Goal: Communication & Community: Connect with others

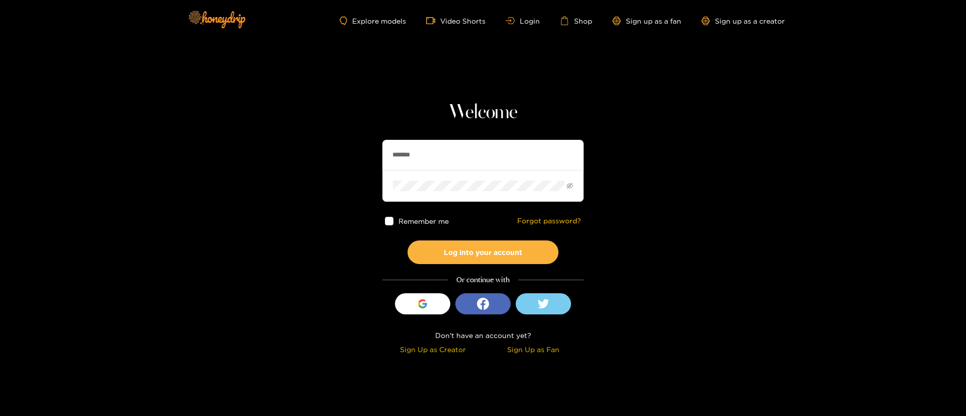
click at [493, 152] on input "*******" at bounding box center [482, 155] width 201 height 30
type input "**********"
click at [476, 256] on button "Log into your account" at bounding box center [482, 252] width 151 height 24
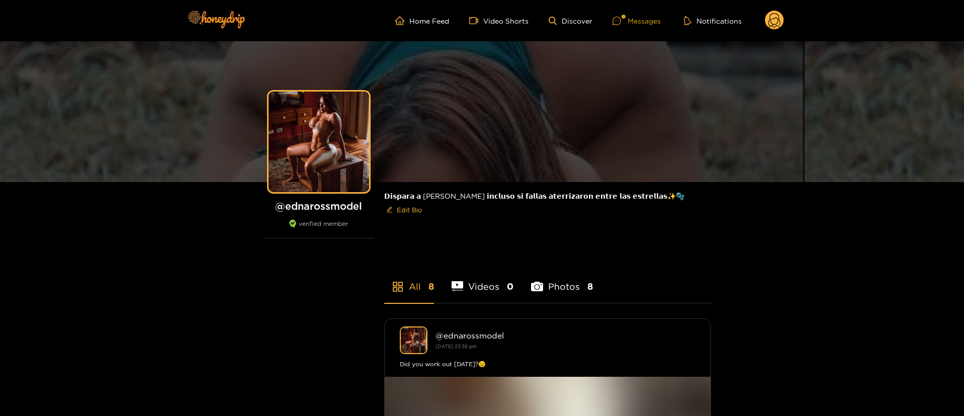
click at [624, 17] on div at bounding box center [624, 17] width 4 height 4
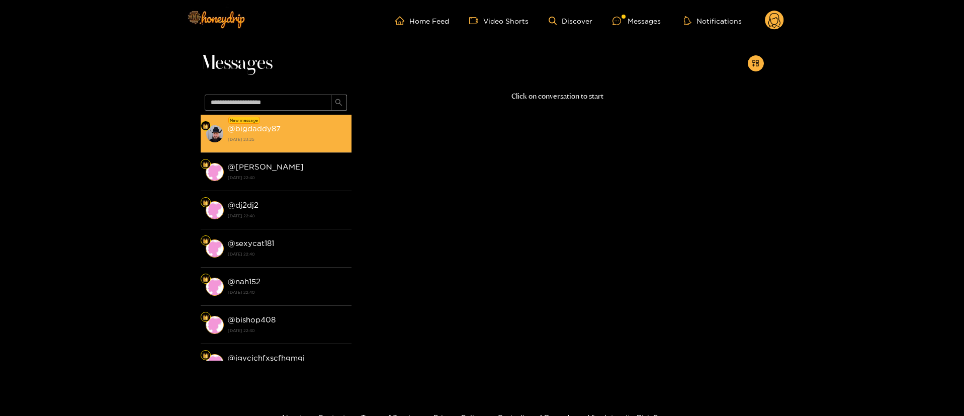
click at [285, 137] on strong "[DATE] 23:25" at bounding box center [287, 139] width 119 height 9
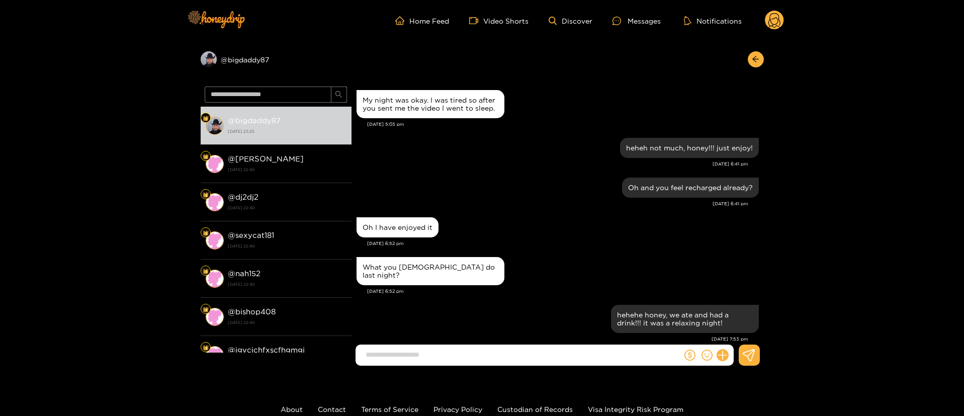
scroll to position [837, 0]
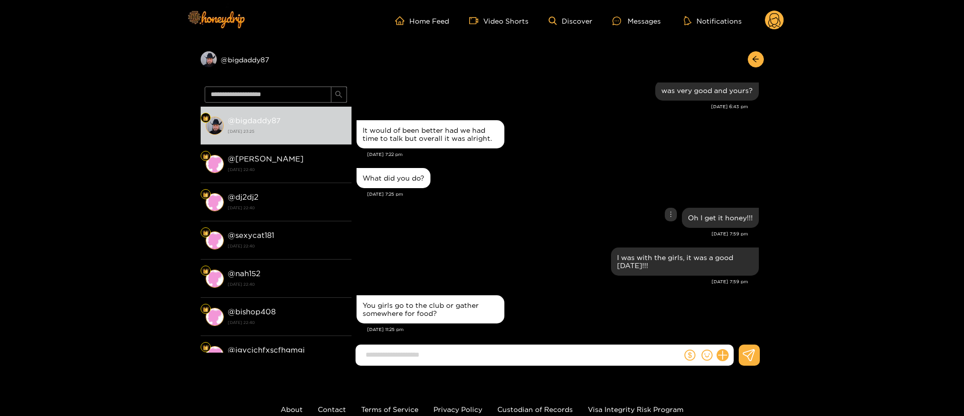
click at [522, 218] on div "Oh I get it honey!!!" at bounding box center [558, 217] width 402 height 25
click at [565, 205] on div "Oh I get it honey!!!" at bounding box center [558, 217] width 402 height 25
click at [522, 219] on div "Oh I get it honey!!!" at bounding box center [558, 217] width 402 height 25
drag, startPoint x: 563, startPoint y: 347, endPoint x: 524, endPoint y: 315, distance: 50.4
click at [563, 347] on div "[PERSON_NAME] My night was okay. I was tired so after you sent me the video I w…" at bounding box center [558, 214] width 412 height 265
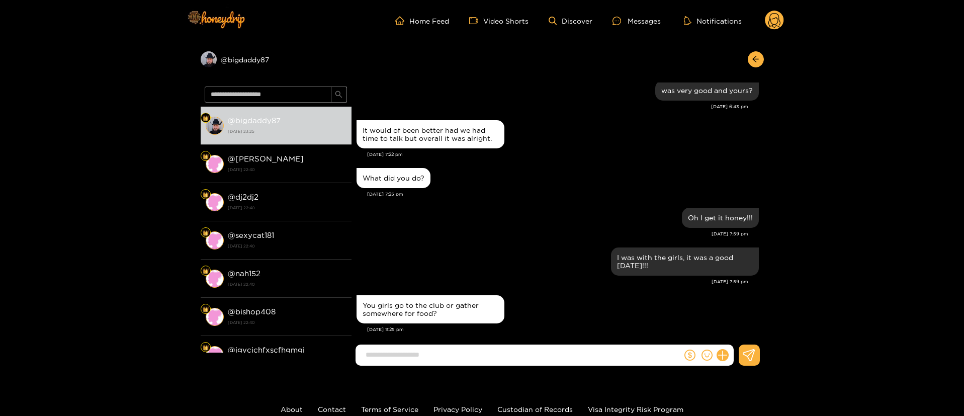
click at [490, 347] on input at bounding box center [521, 354] width 321 height 17
click at [574, 302] on div "You girls go to the club or gather somewhere for food?" at bounding box center [558, 309] width 402 height 33
click at [482, 257] on div "I was with the girls, it was a good [DATE]!!!" at bounding box center [558, 261] width 402 height 33
click at [485, 247] on div "I was with the girls, it was a good [DATE]!!!" at bounding box center [558, 261] width 402 height 33
click at [445, 301] on div "You girls go to the club or gather somewhere for food?" at bounding box center [431, 309] width 136 height 16
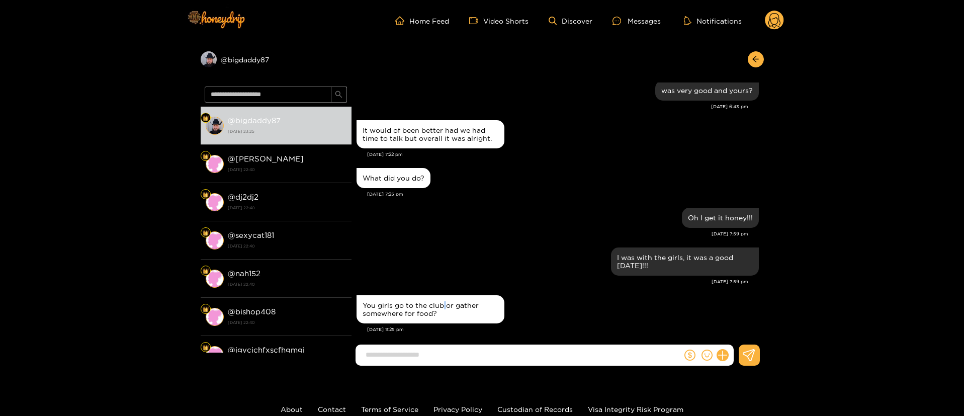
click at [445, 301] on div "You girls go to the club or gather somewhere for food?" at bounding box center [431, 309] width 136 height 16
copy div "You girls go to the club or gather somewhere for food?"
click at [471, 346] on input at bounding box center [521, 354] width 321 height 17
paste input "**********"
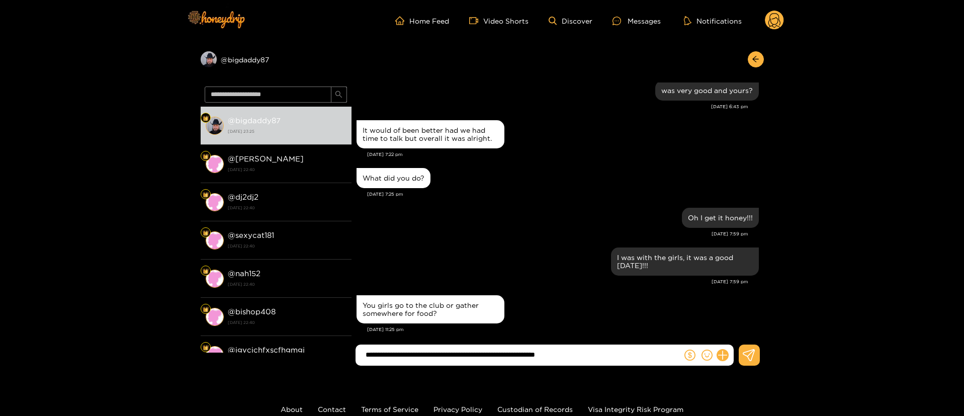
type input "**********"
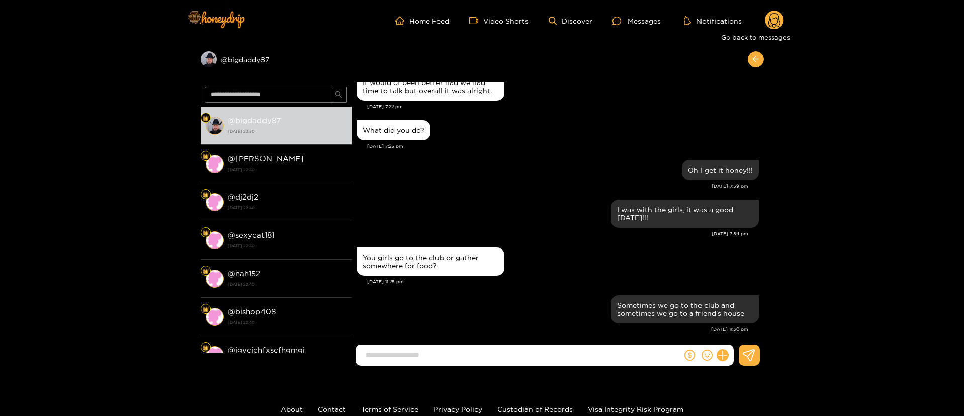
drag, startPoint x: 763, startPoint y: 60, endPoint x: 788, endPoint y: 22, distance: 45.5
click at [766, 53] on div "Preview @ bigdaddy87 @ bigdaddy87 [DATE] 23:30 @ [PERSON_NAME] [DATE] 22:40 @ d…" at bounding box center [482, 207] width 964 height 332
click at [770, 22] on g at bounding box center [774, 21] width 19 height 20
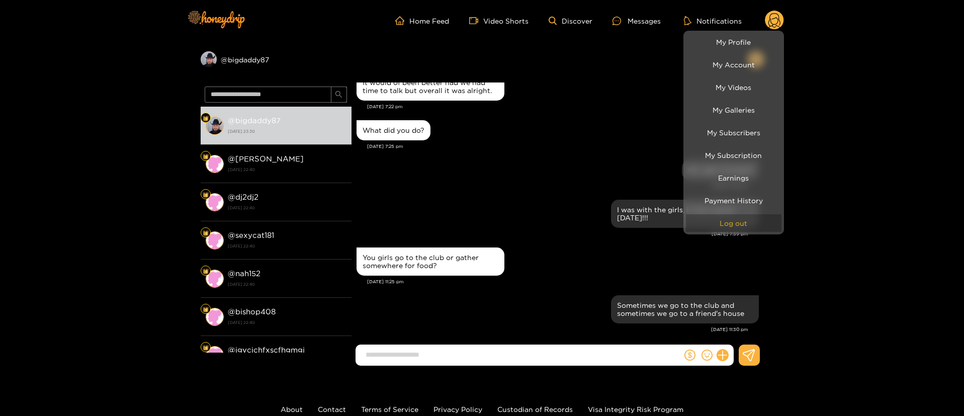
click at [732, 225] on button "Log out" at bounding box center [734, 223] width 96 height 18
